Goal: Transaction & Acquisition: Purchase product/service

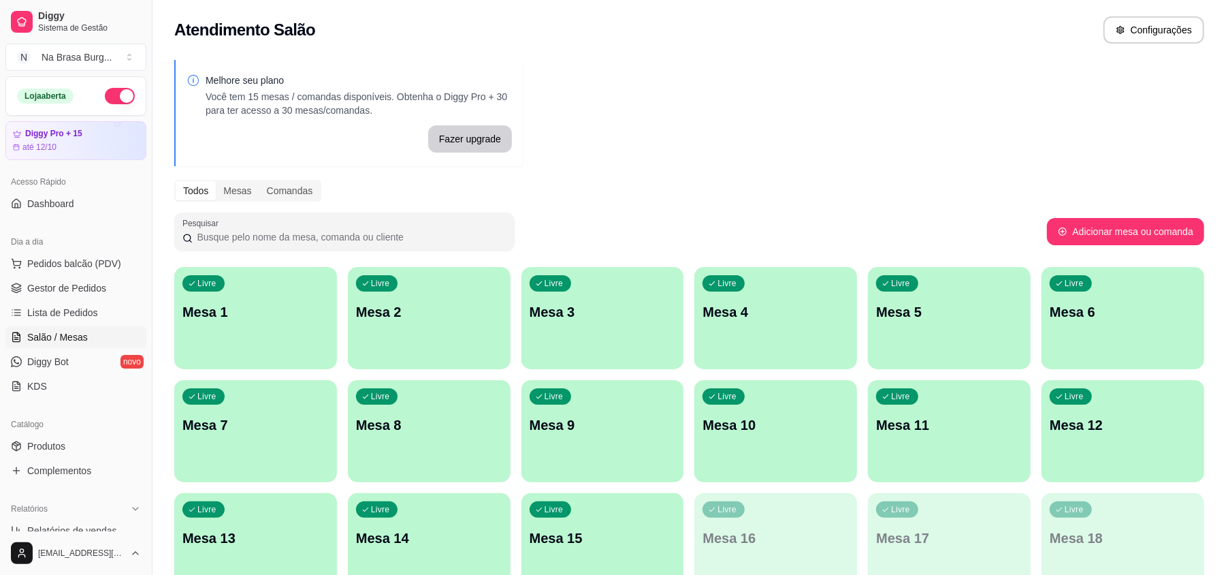
click at [85, 340] on span "Salão / Mesas" at bounding box center [57, 337] width 61 height 14
click at [102, 315] on link "Lista de Pedidos" at bounding box center [75, 313] width 141 height 22
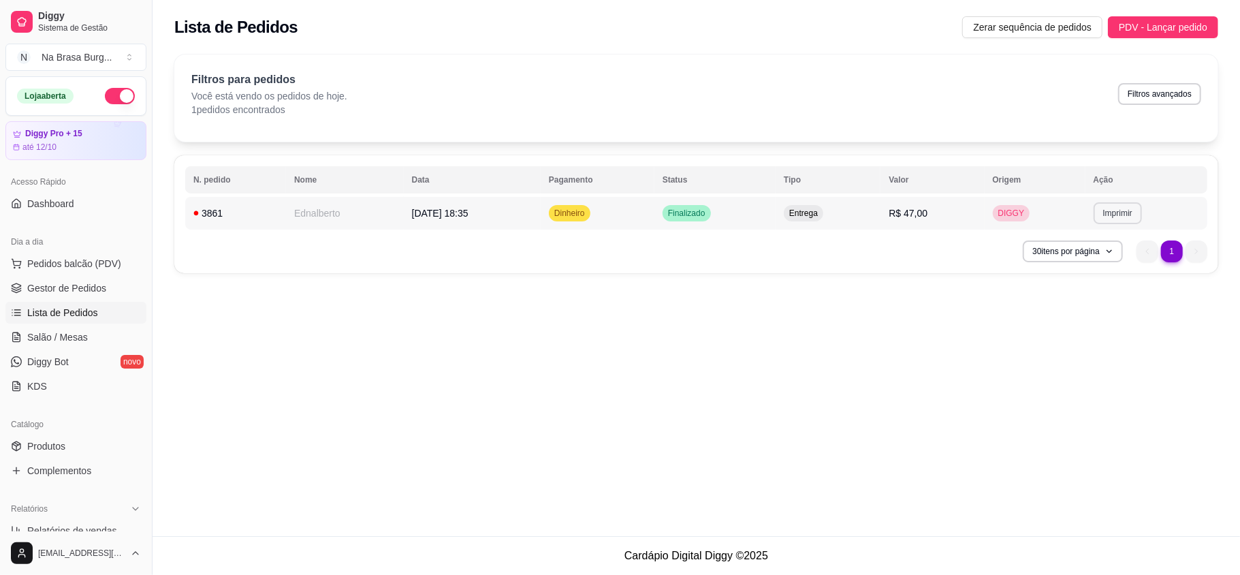
click at [1123, 208] on button "Imprimir" at bounding box center [1118, 213] width 48 height 22
click at [1110, 259] on button "IMPRESSORA" at bounding box center [1096, 262] width 99 height 22
click at [1017, 347] on div "**********" at bounding box center [696, 268] width 1087 height 536
click at [651, 224] on td "Dinheiro" at bounding box center [598, 213] width 114 height 33
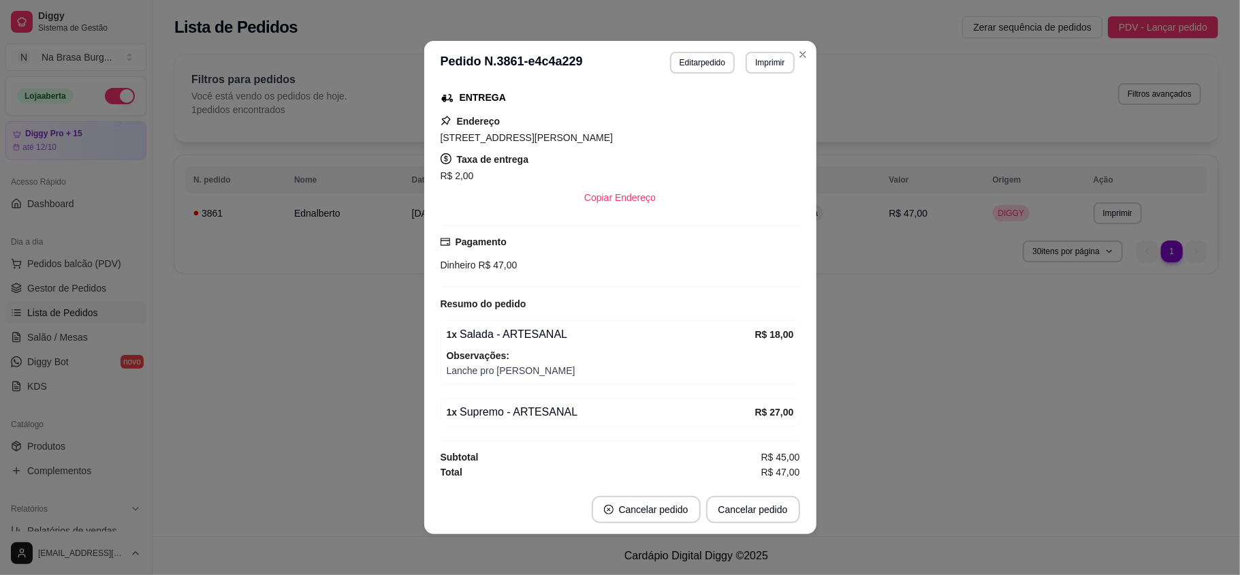
scroll to position [3, 0]
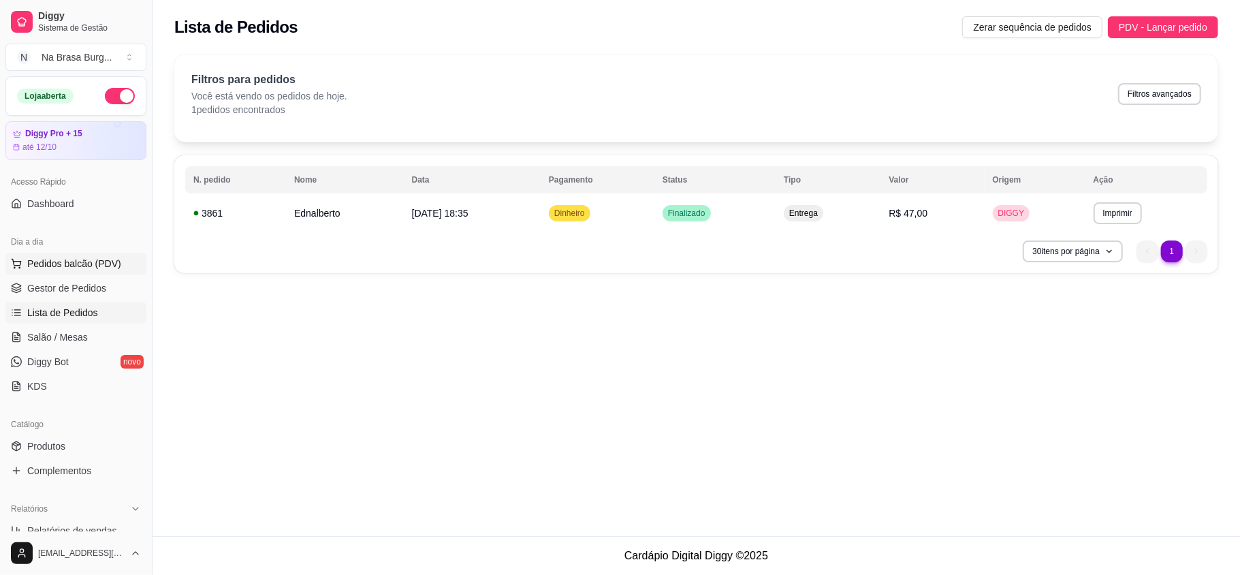
click at [97, 261] on span "Pedidos balcão (PDV)" at bounding box center [74, 264] width 94 height 14
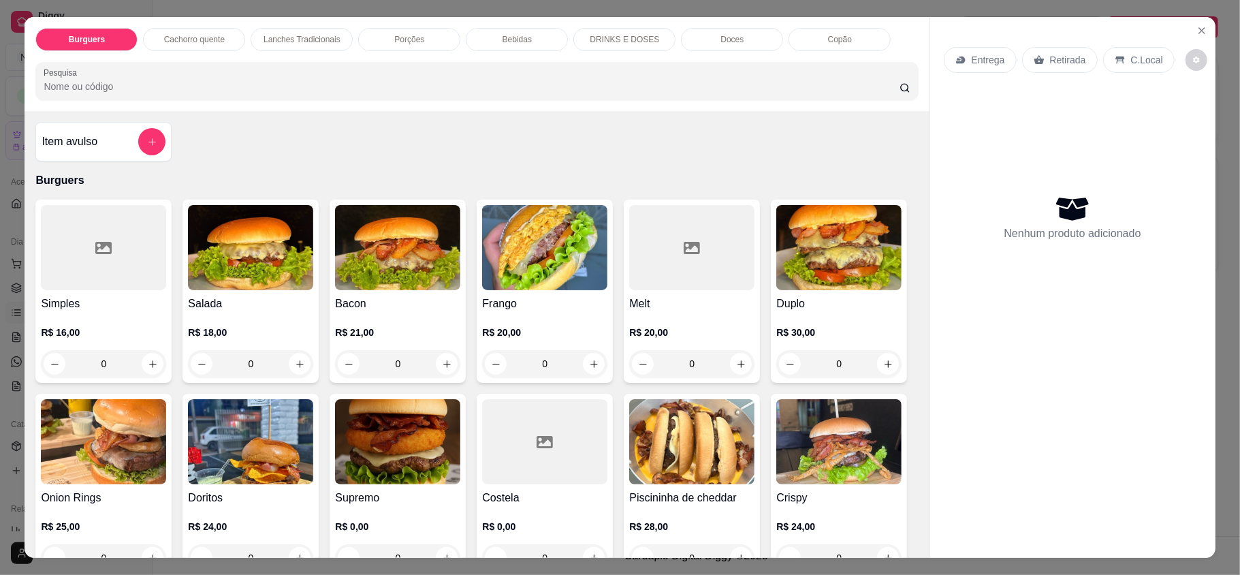
click at [298, 46] on div "Lanches Tradicionais" at bounding box center [302, 39] width 102 height 23
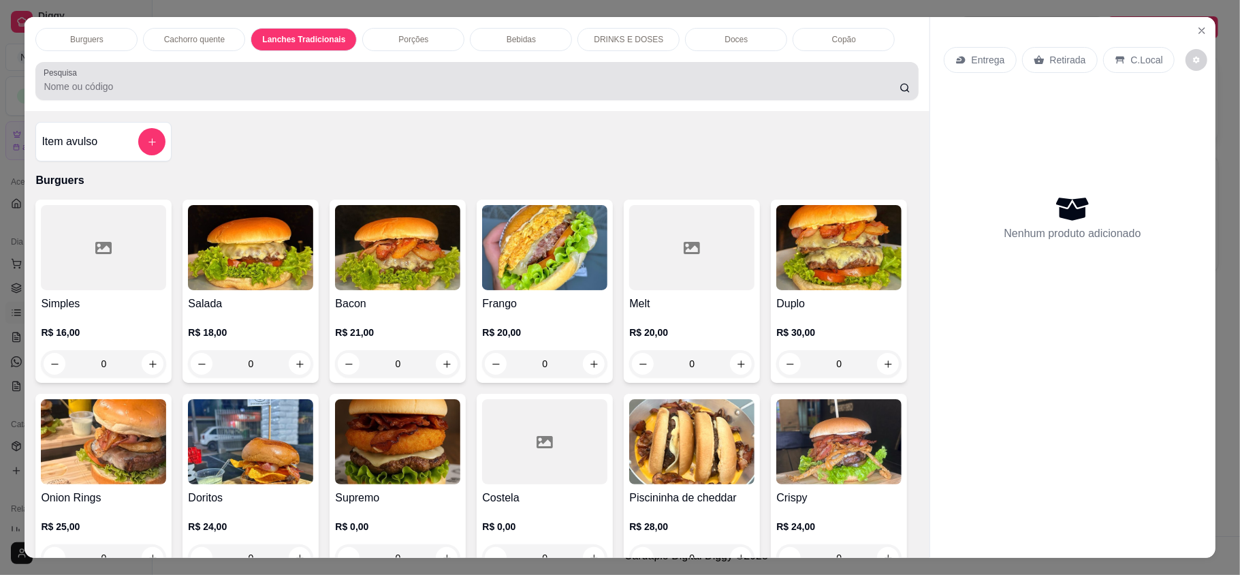
scroll to position [26, 0]
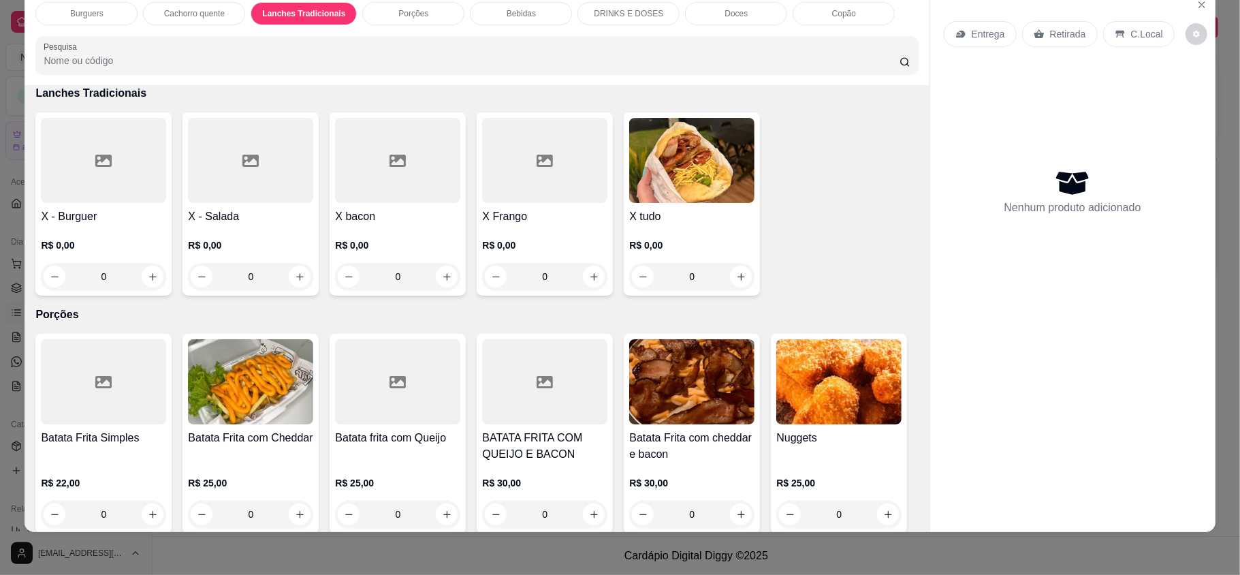
click at [731, 271] on div "0" at bounding box center [691, 276] width 125 height 27
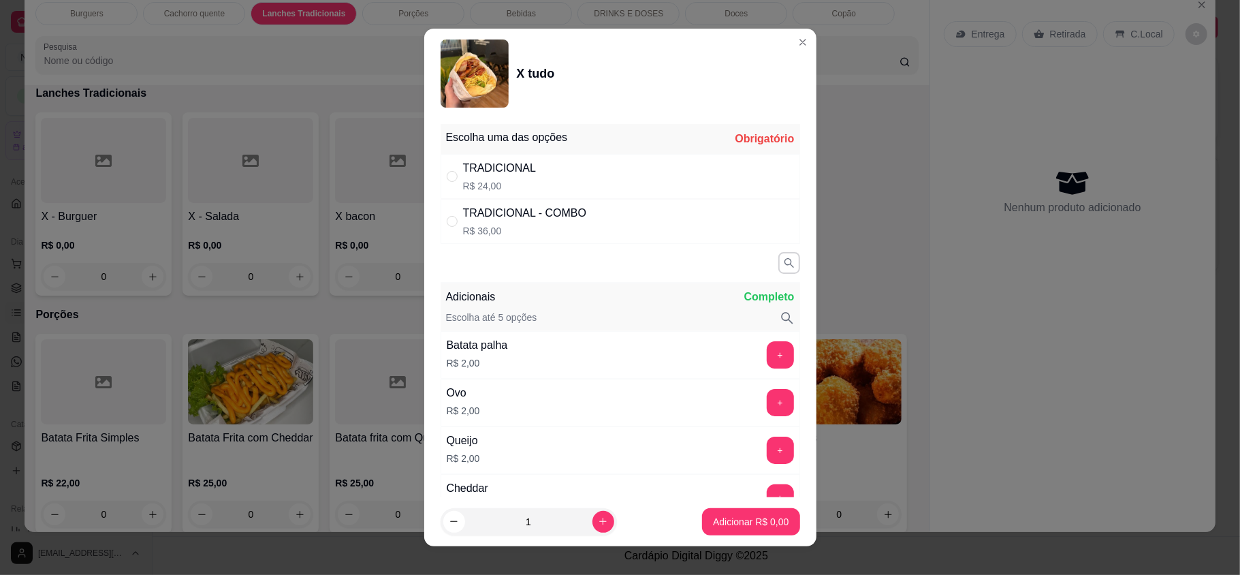
click at [680, 142] on div "Escolha uma das opções Obrigatório" at bounding box center [621, 139] width 360 height 30
click at [682, 176] on div "TRADICIONAL R$ 24,00" at bounding box center [621, 176] width 360 height 45
radio input "true"
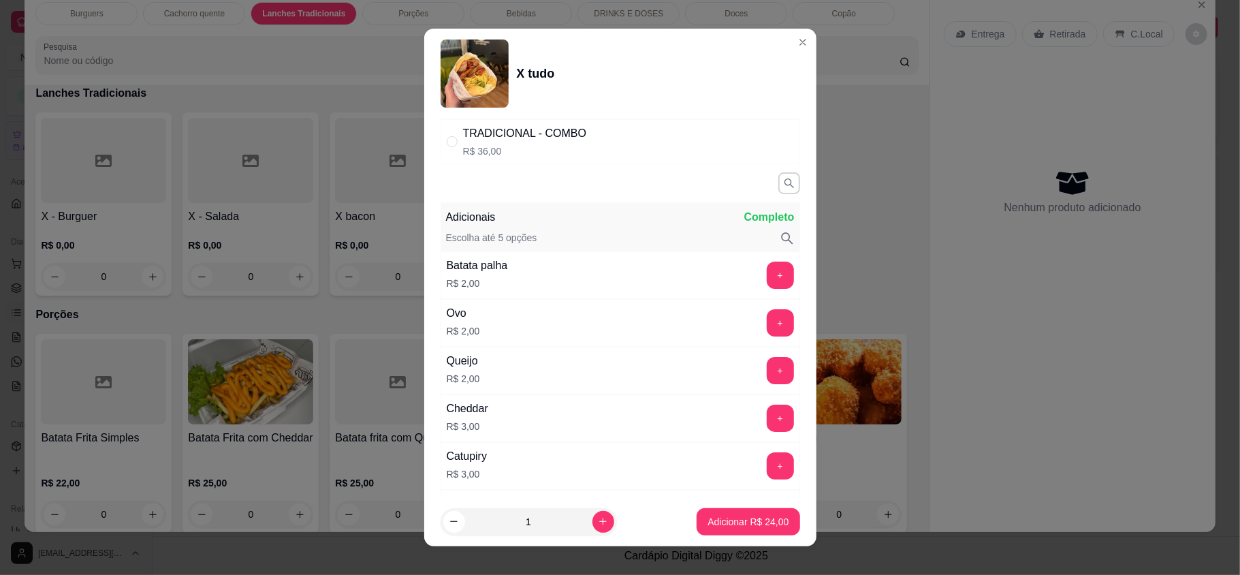
scroll to position [181, 0]
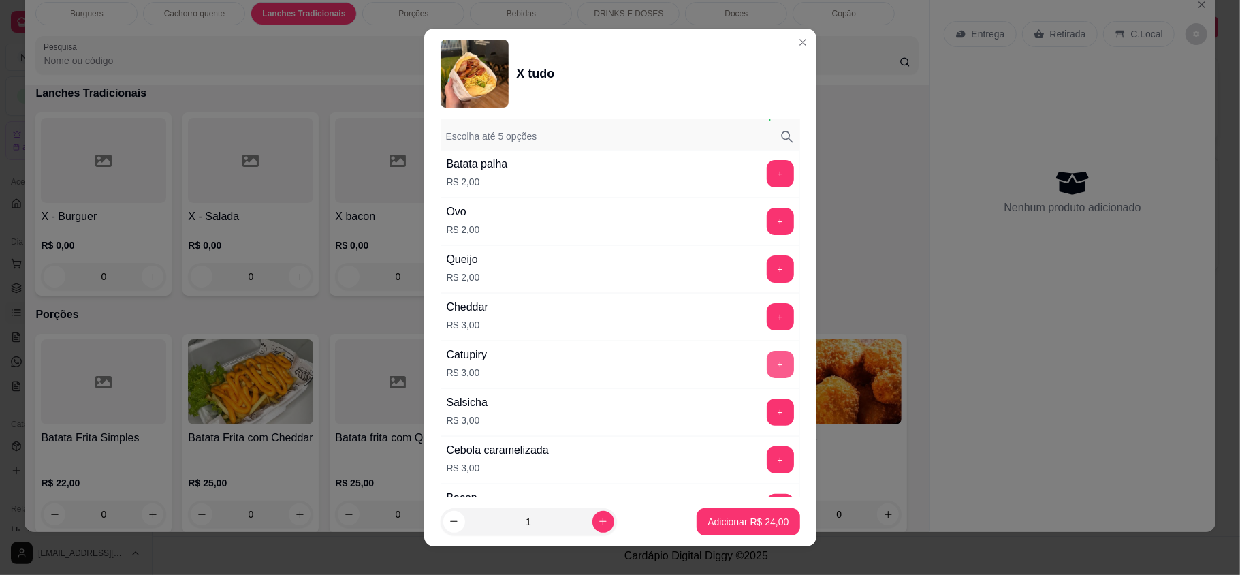
click at [767, 368] on button "+" at bounding box center [780, 364] width 27 height 27
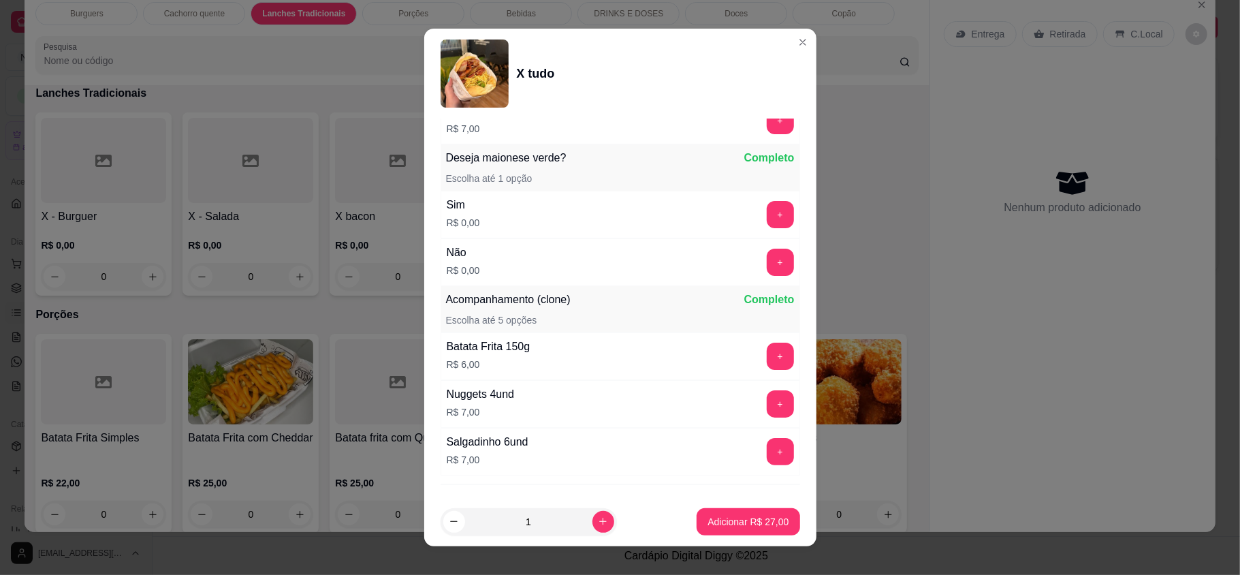
scroll to position [787, 0]
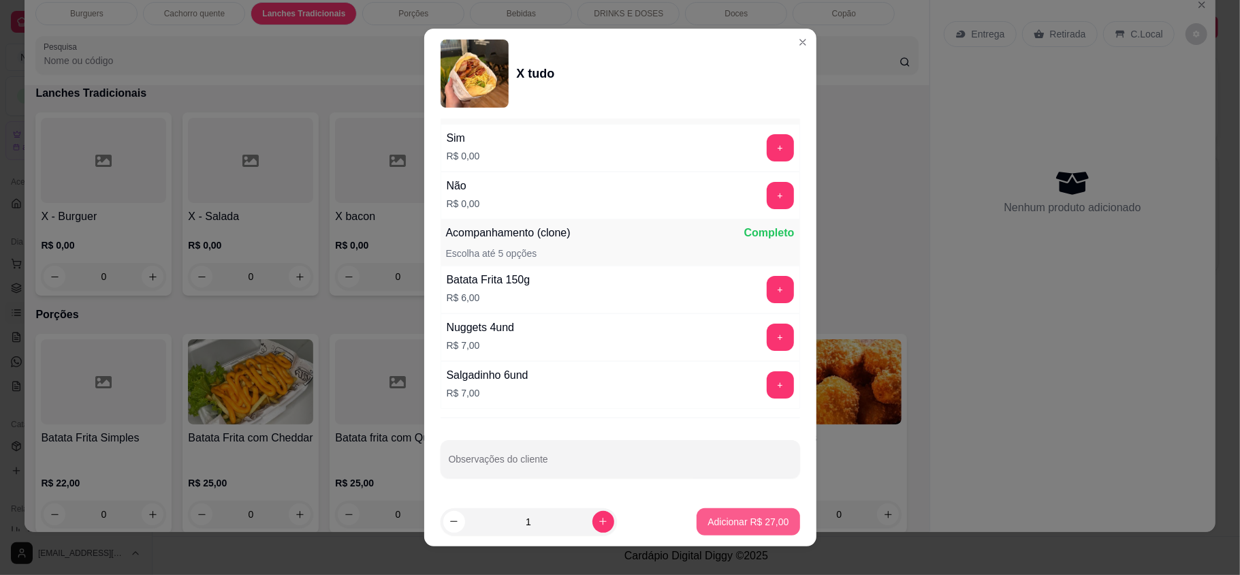
click at [731, 517] on p "Adicionar R$ 27,00" at bounding box center [747, 522] width 81 height 14
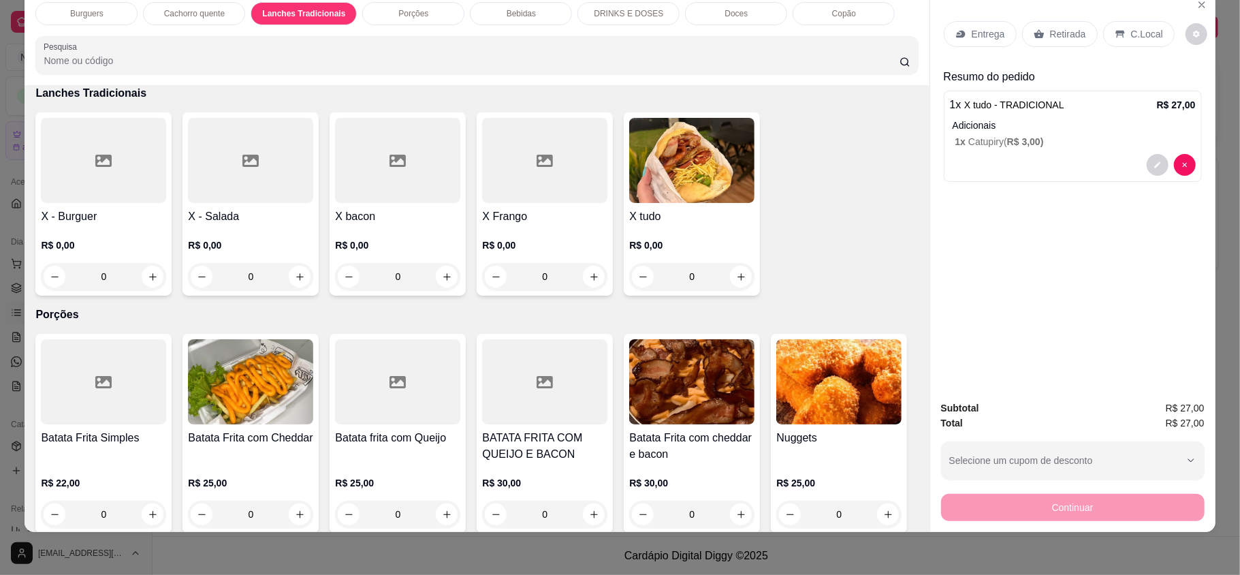
click at [955, 29] on icon at bounding box center [960, 34] width 11 height 11
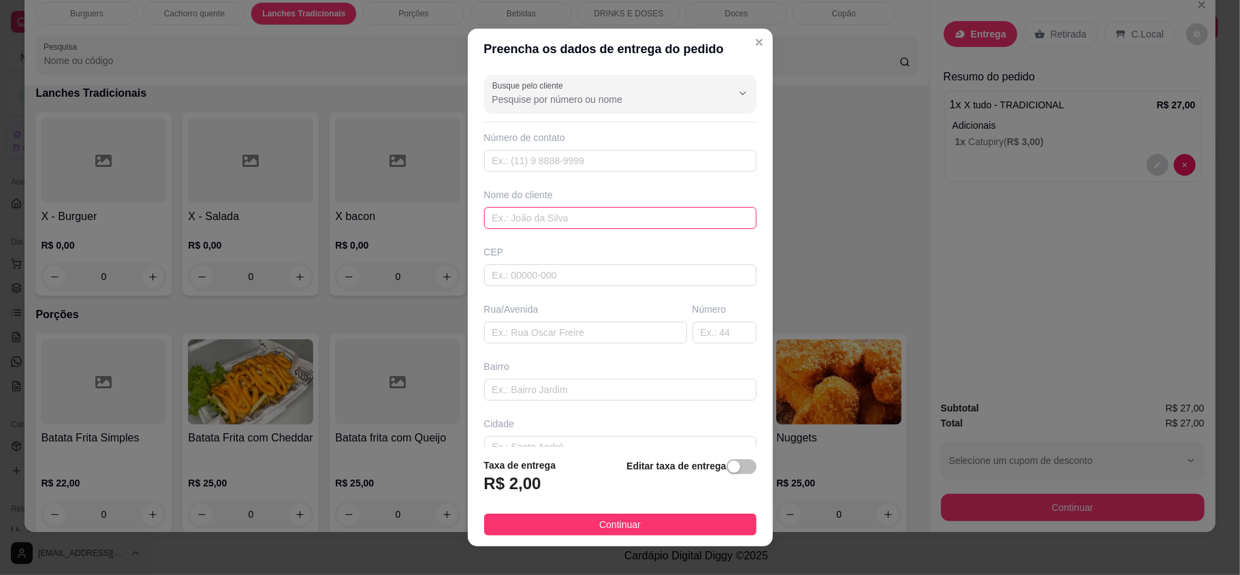
click at [584, 224] on input "text" at bounding box center [620, 218] width 272 height 22
type input "camila"
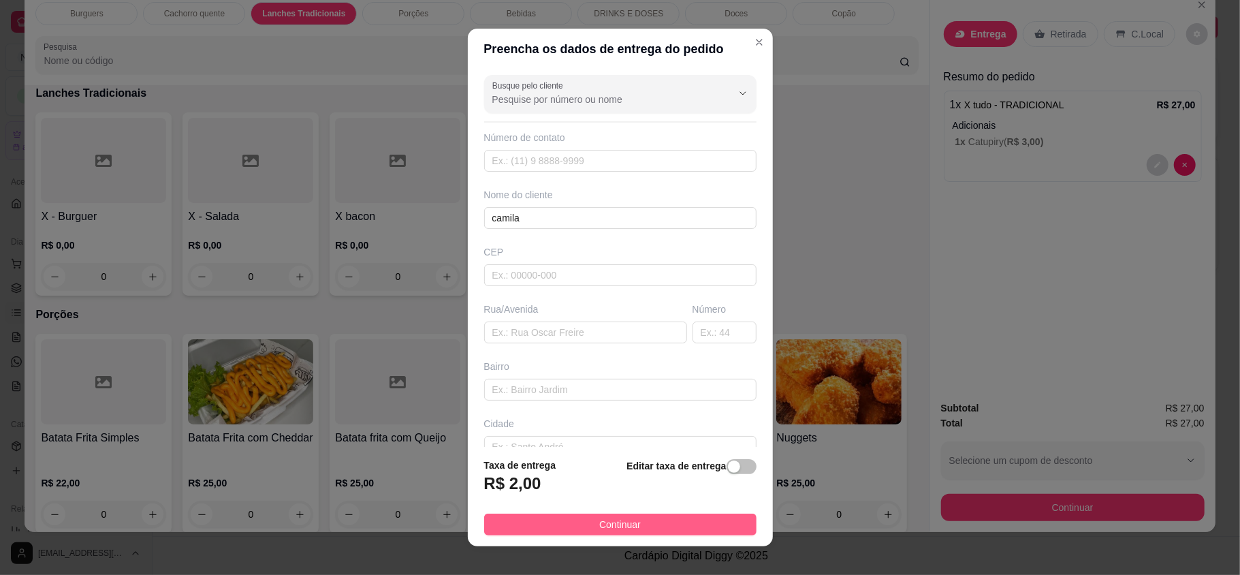
click at [695, 518] on button "Continuar" at bounding box center [620, 524] width 272 height 22
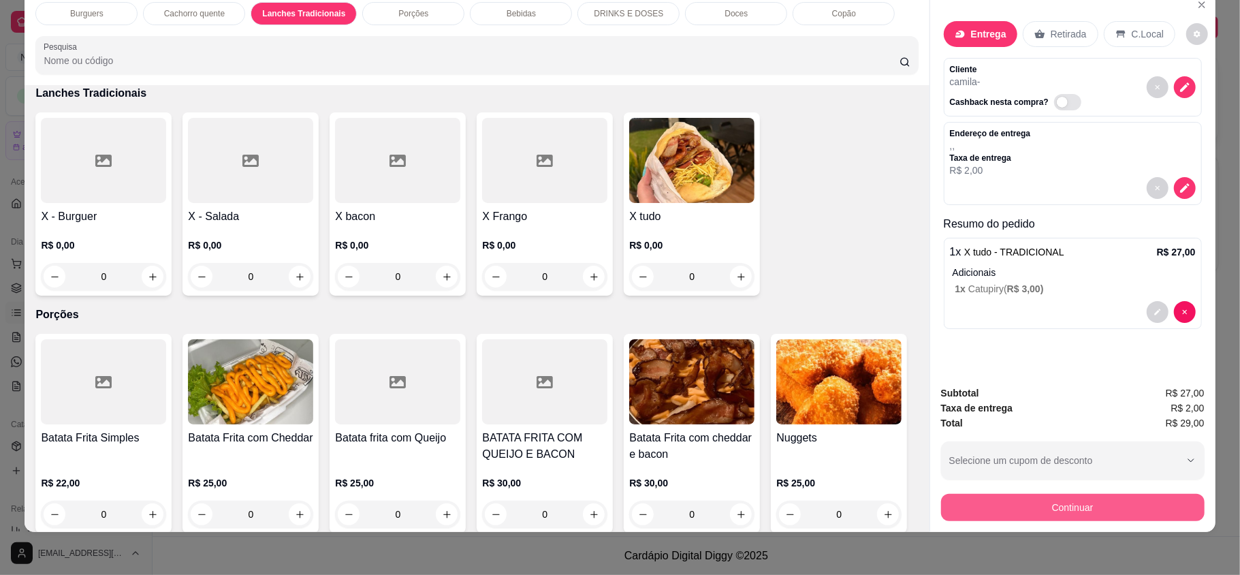
click at [1104, 512] on button "Continuar" at bounding box center [1073, 507] width 264 height 27
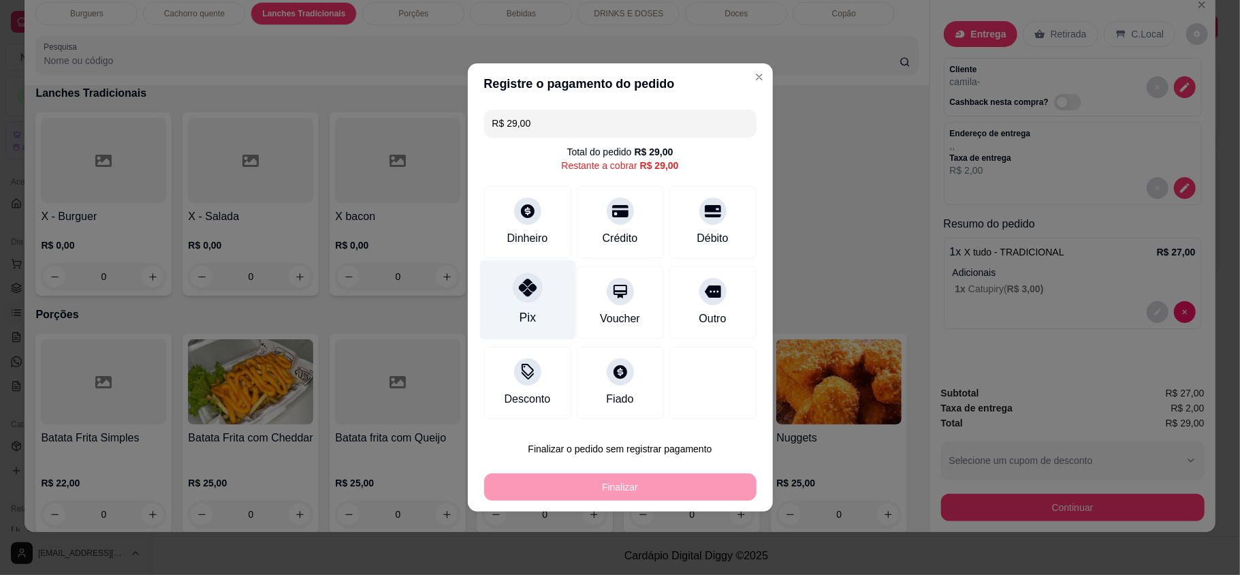
click at [521, 292] on icon at bounding box center [527, 287] width 18 height 18
type input "R$ 0,00"
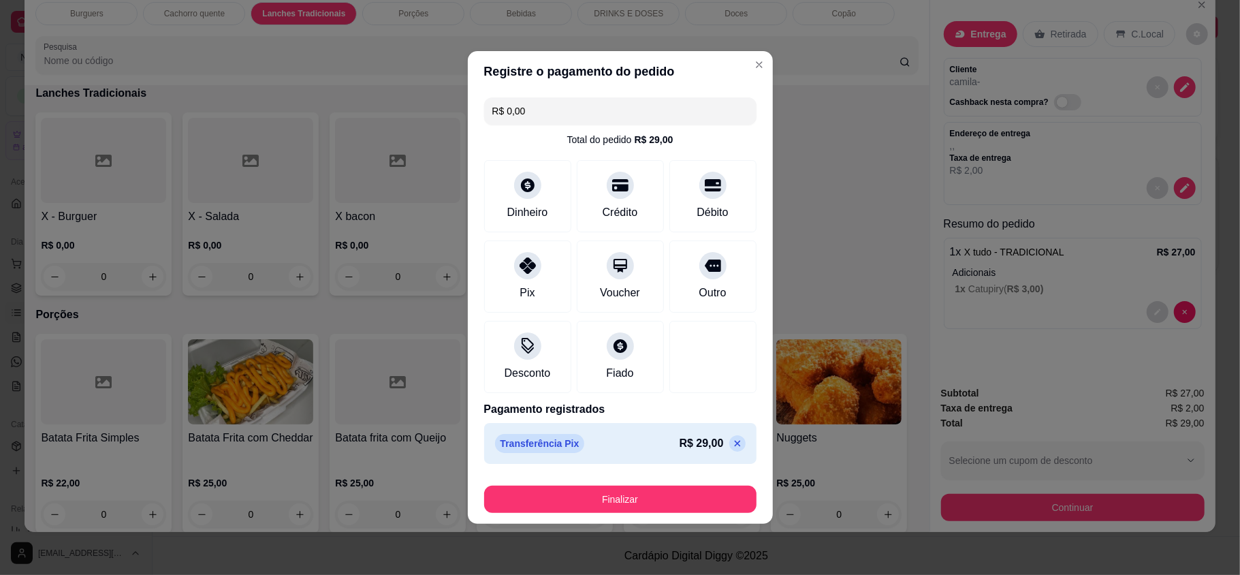
click at [685, 517] on footer "Finalizar" at bounding box center [620, 496] width 305 height 54
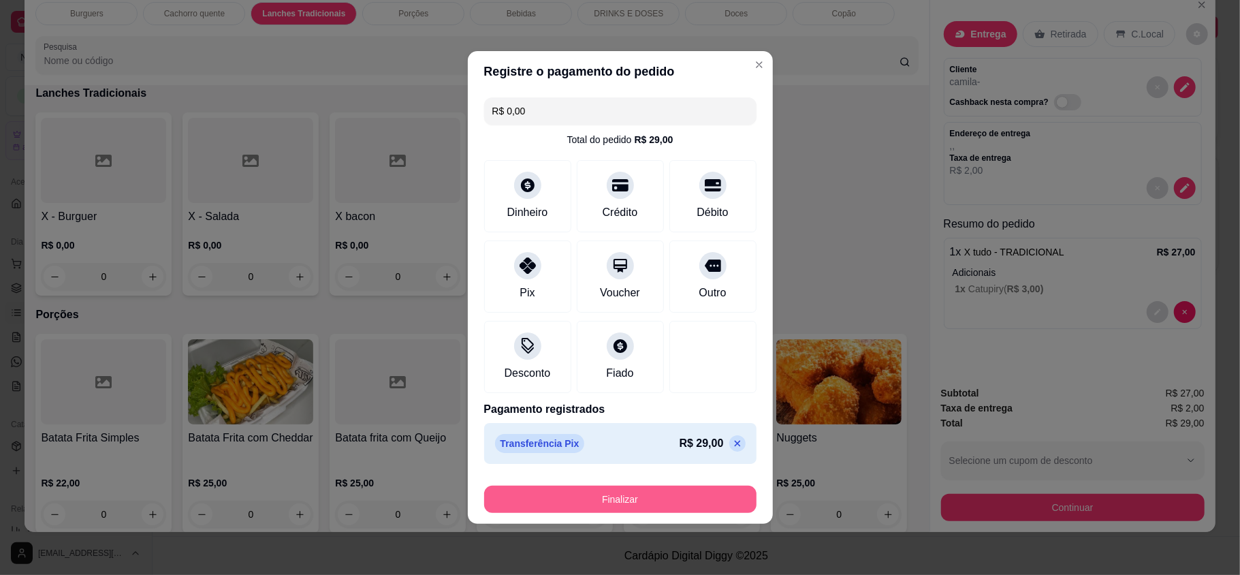
click at [671, 492] on button "Finalizar" at bounding box center [620, 498] width 272 height 27
